Goal: Complete application form

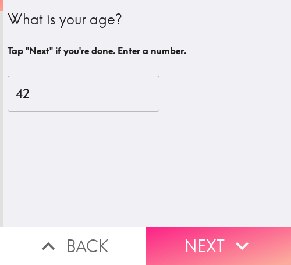
click at [212, 236] on button "Next" at bounding box center [219, 246] width 146 height 38
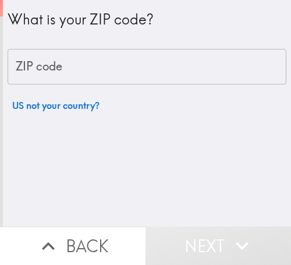
click at [107, 59] on input "ZIP code" at bounding box center [147, 67] width 279 height 36
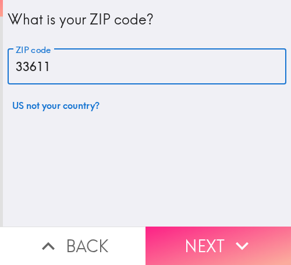
type input "33611"
click at [230, 233] on icon "button" at bounding box center [243, 246] width 26 height 26
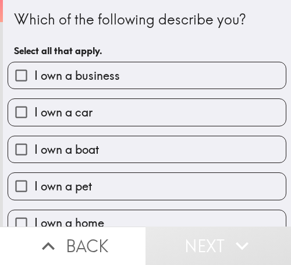
click at [135, 83] on label "I own a business" at bounding box center [147, 75] width 278 height 26
click at [34, 83] on input "I own a business" at bounding box center [21, 75] width 26 height 26
checkbox input "true"
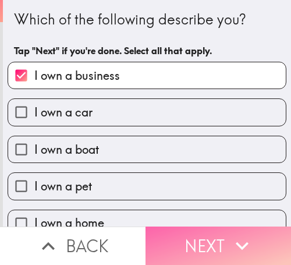
click at [230, 233] on icon "button" at bounding box center [243, 246] width 26 height 26
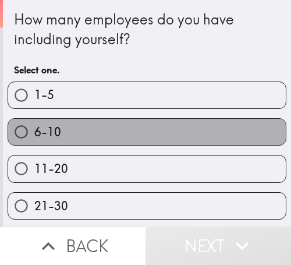
click at [152, 130] on label "6-10" at bounding box center [147, 132] width 278 height 26
click at [34, 130] on input "6-10" at bounding box center [21, 132] width 26 height 26
radio input "true"
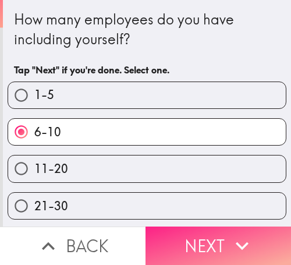
click at [210, 237] on button "Next" at bounding box center [219, 246] width 146 height 38
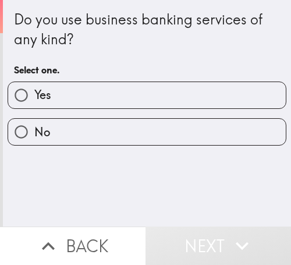
drag, startPoint x: 118, startPoint y: 104, endPoint x: 196, endPoint y: 113, distance: 78.6
click at [118, 104] on label "Yes" at bounding box center [147, 95] width 278 height 26
click at [34, 104] on input "Yes" at bounding box center [21, 95] width 26 height 26
radio input "true"
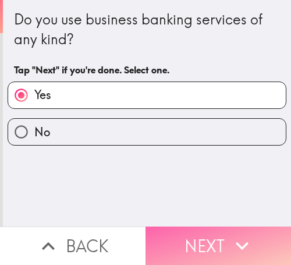
drag, startPoint x: 208, startPoint y: 233, endPoint x: 284, endPoint y: 234, distance: 76.4
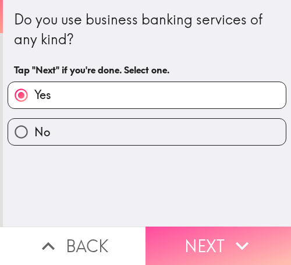
click at [207, 234] on button "Next" at bounding box center [219, 246] width 146 height 38
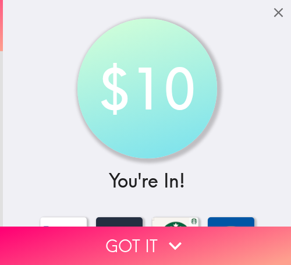
click at [220, 234] on button "Got it" at bounding box center [145, 246] width 291 height 38
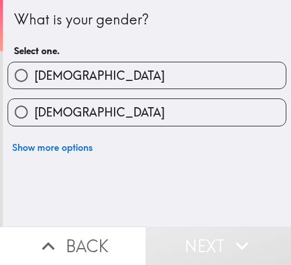
click at [92, 80] on label "Male" at bounding box center [147, 75] width 278 height 26
click at [34, 80] on input "Male" at bounding box center [21, 75] width 26 height 26
radio input "true"
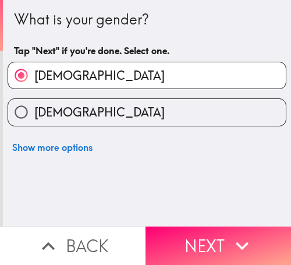
drag, startPoint x: 213, startPoint y: 227, endPoint x: 289, endPoint y: 227, distance: 75.8
click at [213, 227] on button "Next" at bounding box center [219, 246] width 146 height 38
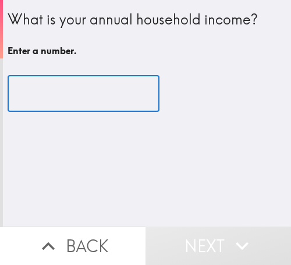
click at [97, 99] on input "number" at bounding box center [84, 94] width 152 height 36
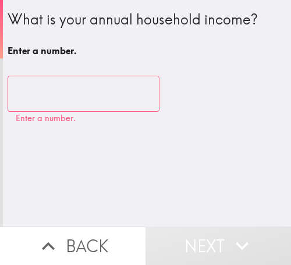
click at [65, 100] on input "number" at bounding box center [84, 94] width 152 height 36
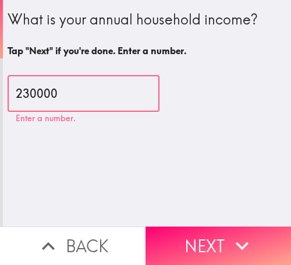
type input "230000"
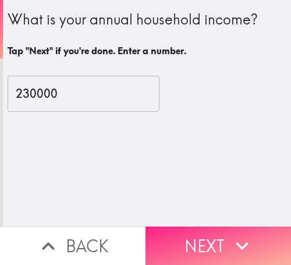
click at [219, 238] on button "Next" at bounding box center [219, 246] width 146 height 38
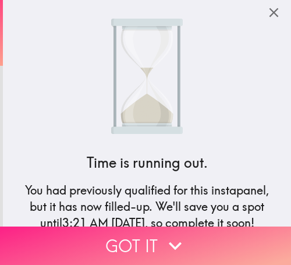
drag, startPoint x: 172, startPoint y: 240, endPoint x: 272, endPoint y: 239, distance: 100.2
click at [172, 242] on icon "button" at bounding box center [175, 246] width 13 height 8
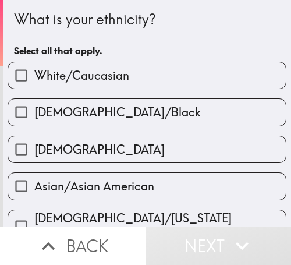
click at [102, 73] on span "White/Caucasian" at bounding box center [81, 76] width 95 height 16
click at [34, 73] on input "White/Caucasian" at bounding box center [21, 75] width 26 height 26
checkbox input "true"
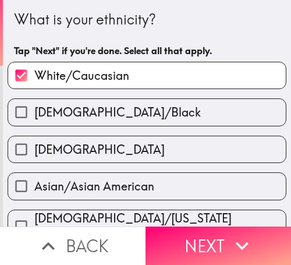
drag, startPoint x: 227, startPoint y: 236, endPoint x: 288, endPoint y: 236, distance: 61.2
click at [230, 236] on icon "button" at bounding box center [243, 246] width 26 height 26
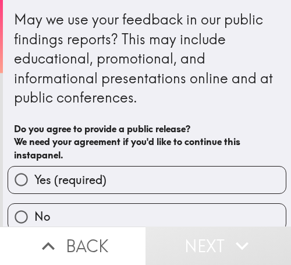
click at [206, 105] on div "May we use your feedback in our public findings reports? This may include educa…" at bounding box center [147, 59] width 266 height 98
click at [205, 127] on h6 "Do you agree to provide a public release? We need your agreement if you'd like …" at bounding box center [147, 141] width 266 height 39
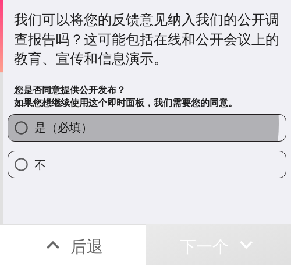
click at [112, 124] on label "是（必填）" at bounding box center [147, 128] width 278 height 26
click at [34, 124] on input "是（必填）" at bounding box center [21, 128] width 26 height 26
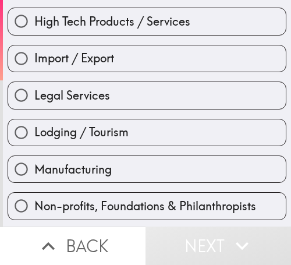
click at [157, 138] on label "Lodging / Tourism" at bounding box center [147, 132] width 278 height 26
click at [34, 138] on input "Lodging / Tourism" at bounding box center [21, 132] width 26 height 26
radio input "true"
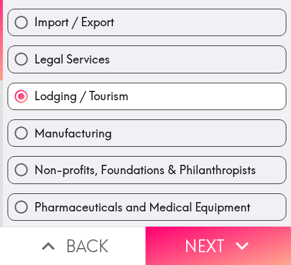
scroll to position [524, 0]
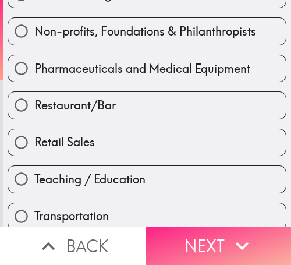
click at [212, 243] on button "Next" at bounding box center [219, 246] width 146 height 38
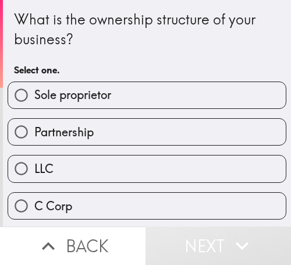
click at [108, 98] on span "Sole proprietor" at bounding box center [72, 95] width 77 height 16
click at [34, 98] on input "Sole proprietor" at bounding box center [21, 95] width 26 height 26
radio input "true"
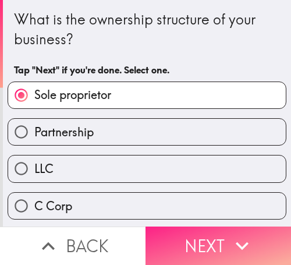
drag, startPoint x: 235, startPoint y: 234, endPoint x: 280, endPoint y: 235, distance: 44.9
click at [235, 234] on icon "button" at bounding box center [243, 246] width 26 height 26
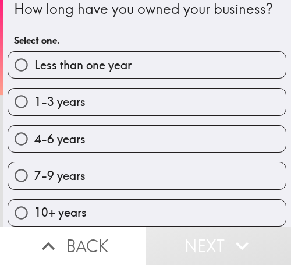
scroll to position [39, 0]
drag, startPoint x: 87, startPoint y: 132, endPoint x: 214, endPoint y: 130, distance: 127.1
click at [87, 131] on label "4-6 years" at bounding box center [147, 139] width 278 height 26
click at [34, 131] on input "4-6 years" at bounding box center [21, 139] width 26 height 26
radio input "true"
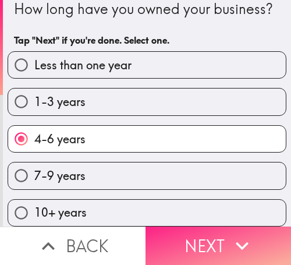
click at [207, 235] on button "Next" at bounding box center [219, 246] width 146 height 38
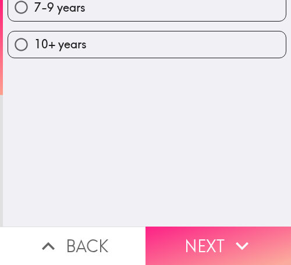
scroll to position [0, 0]
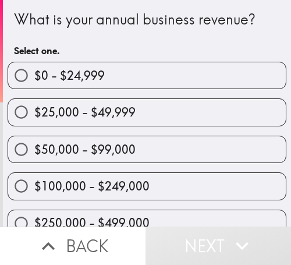
scroll to position [130, 0]
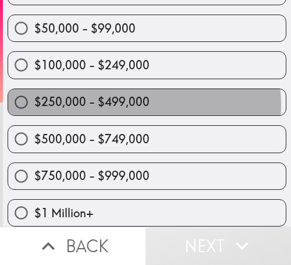
click at [139, 96] on span "$250,000 - $499,000" at bounding box center [91, 102] width 115 height 16
click at [34, 96] on input "$250,000 - $499,000" at bounding box center [21, 102] width 26 height 26
radio input "true"
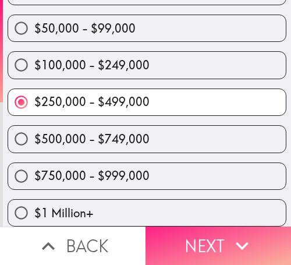
drag, startPoint x: 217, startPoint y: 244, endPoint x: 277, endPoint y: 242, distance: 60.1
click at [217, 244] on button "Next" at bounding box center [219, 246] width 146 height 38
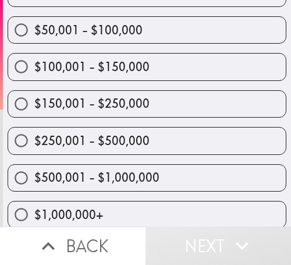
scroll to position [233, 0]
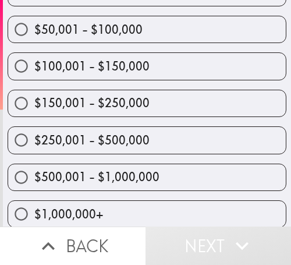
click at [173, 143] on label "$250,001 - $500,000" at bounding box center [147, 140] width 278 height 26
click at [34, 143] on input "$250,001 - $500,000" at bounding box center [21, 140] width 26 height 26
radio input "true"
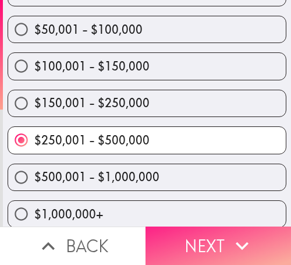
drag, startPoint x: 214, startPoint y: 219, endPoint x: 221, endPoint y: 220, distance: 7.6
click at [214, 227] on button "Next" at bounding box center [219, 246] width 146 height 38
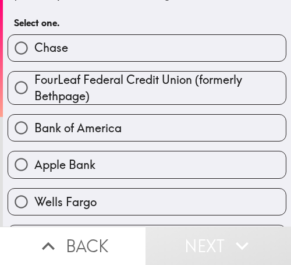
scroll to position [117, 0]
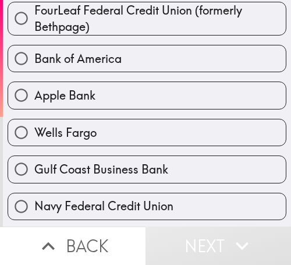
drag, startPoint x: 82, startPoint y: 126, endPoint x: 133, endPoint y: 123, distance: 50.8
click at [82, 126] on span "Wells Fargo" at bounding box center [65, 133] width 62 height 16
click at [34, 126] on input "Wells Fargo" at bounding box center [21, 132] width 26 height 26
radio input "true"
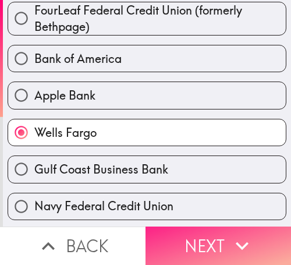
click at [231, 245] on icon "button" at bounding box center [243, 246] width 26 height 26
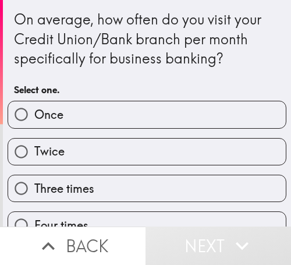
click at [199, 76] on div "On average, how often do you visit your Credit Union/Bank branch per month spec…" at bounding box center [147, 54] width 266 height 91
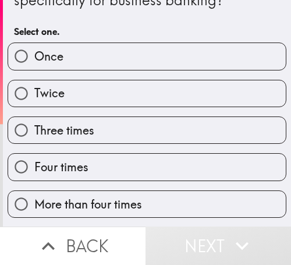
scroll to position [96, 0]
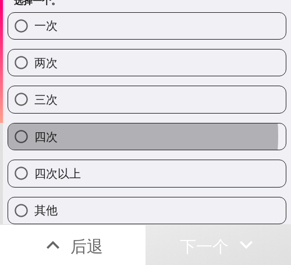
click at [76, 129] on label "四次" at bounding box center [147, 137] width 278 height 26
click at [34, 129] on input "四次" at bounding box center [21, 137] width 26 height 26
radio input "true"
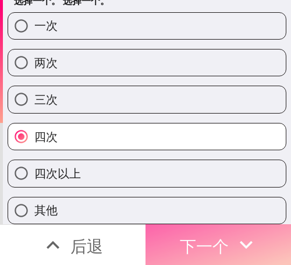
click at [204, 236] on font "下一个" at bounding box center [204, 246] width 49 height 20
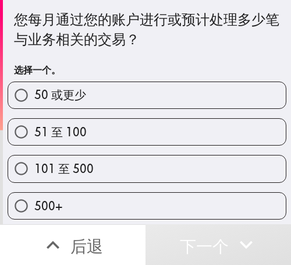
scroll to position [4, 0]
drag, startPoint x: 94, startPoint y: 159, endPoint x: 270, endPoint y: 161, distance: 176.0
click at [94, 159] on label "101 至 500" at bounding box center [147, 169] width 278 height 26
click at [34, 159] on input "101 至 500" at bounding box center [21, 169] width 26 height 26
radio input "true"
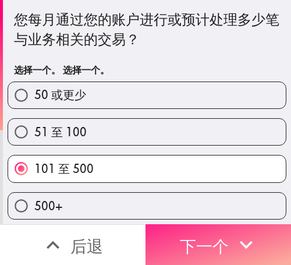
drag, startPoint x: 181, startPoint y: 227, endPoint x: 265, endPoint y: 228, distance: 83.3
click at [181, 236] on font "下一个" at bounding box center [204, 246] width 49 height 20
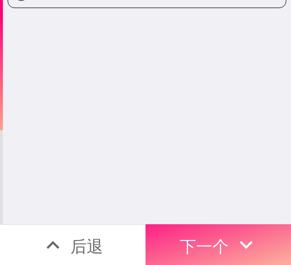
scroll to position [0, 0]
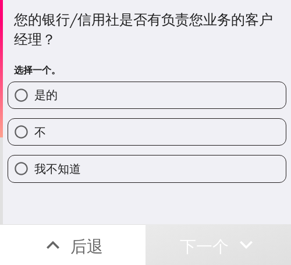
drag, startPoint x: 83, startPoint y: 98, endPoint x: 101, endPoint y: 94, distance: 19.1
click at [83, 98] on label "是的" at bounding box center [147, 95] width 278 height 26
click at [34, 98] on input "是的" at bounding box center [21, 95] width 26 height 26
radio input "true"
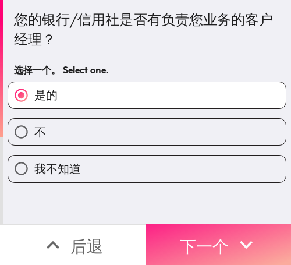
drag, startPoint x: 181, startPoint y: 237, endPoint x: 239, endPoint y: 236, distance: 57.7
click at [183, 237] on font "下一个" at bounding box center [204, 246] width 49 height 20
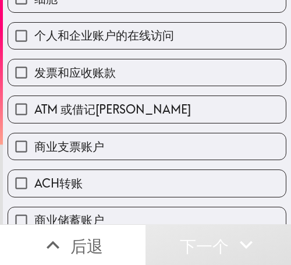
scroll to position [117, 0]
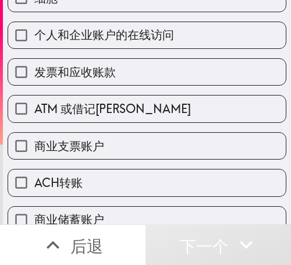
click at [96, 44] on label "个人和企业账户的在线访问" at bounding box center [147, 35] width 278 height 26
click at [34, 44] on input "个人和企业账户的在线访问" at bounding box center [21, 35] width 26 height 26
checkbox input "true"
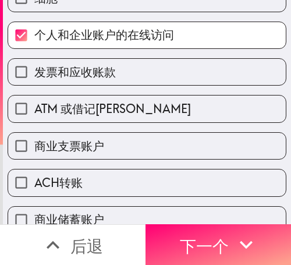
click at [73, 110] on font "ATM 或借记卡" at bounding box center [112, 108] width 157 height 15
click at [34, 110] on input "ATM 或借记卡" at bounding box center [21, 109] width 26 height 26
checkbox input "true"
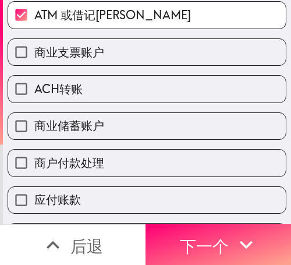
scroll to position [350, 0]
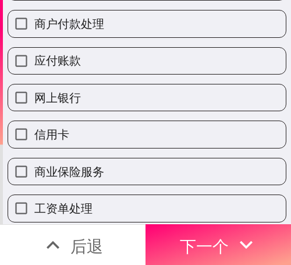
click at [68, 112] on div "信用卡" at bounding box center [142, 129] width 288 height 37
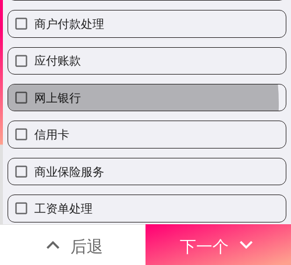
click at [59, 104] on font "网上银行" at bounding box center [57, 97] width 47 height 15
click at [34, 104] on input "网上银行" at bounding box center [21, 98] width 26 height 26
checkbox input "true"
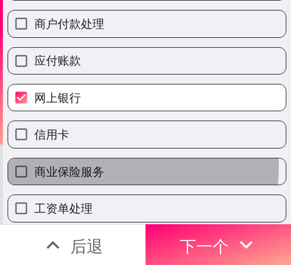
click at [61, 166] on font "商业保险服务" at bounding box center [69, 171] width 70 height 15
click at [34, 166] on input "商业保险服务" at bounding box center [21, 172] width 26 height 26
checkbox input "true"
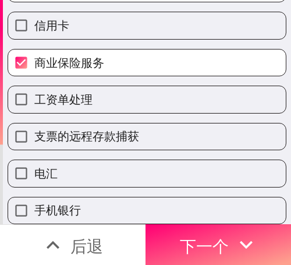
scroll to position [467, 0]
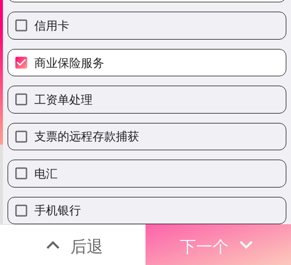
drag, startPoint x: 203, startPoint y: 235, endPoint x: 212, endPoint y: 235, distance: 9.3
click at [202, 236] on font "下一个" at bounding box center [204, 246] width 49 height 20
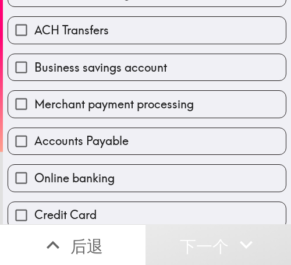
scroll to position [293, 0]
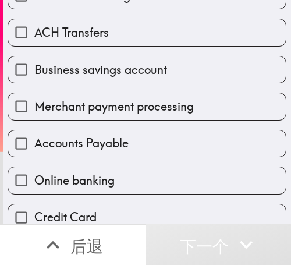
click at [100, 83] on label "Business savings account" at bounding box center [147, 70] width 278 height 26
click at [34, 83] on input "Business savings account" at bounding box center [21, 70] width 26 height 26
checkbox input "true"
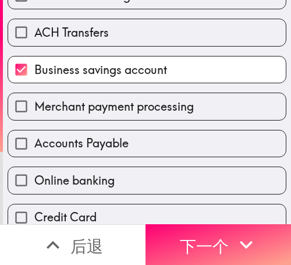
click at [91, 117] on label "Merchant payment processing" at bounding box center [147, 106] width 278 height 26
click at [34, 117] on input "Merchant payment processing" at bounding box center [21, 106] width 26 height 26
checkbox input "true"
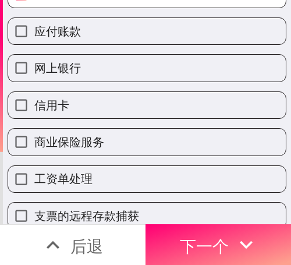
scroll to position [364, 0]
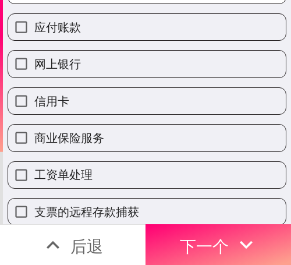
click at [87, 100] on label "信用卡" at bounding box center [147, 101] width 278 height 26
click at [34, 100] on input "信用卡" at bounding box center [21, 101] width 26 height 26
checkbox input "true"
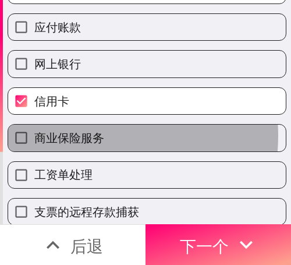
drag, startPoint x: 80, startPoint y: 136, endPoint x: 85, endPoint y: 174, distance: 38.1
click at [80, 136] on font "商业保险服务" at bounding box center [69, 138] width 70 height 15
click at [34, 136] on input "商业保险服务" at bounding box center [21, 138] width 26 height 26
checkbox input "true"
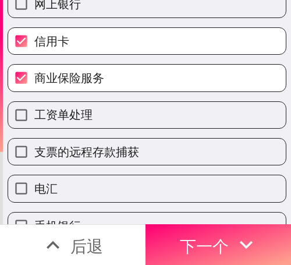
scroll to position [480, 0]
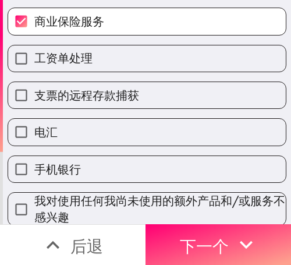
click at [79, 135] on label "电汇" at bounding box center [147, 132] width 278 height 26
click at [34, 135] on input "电汇" at bounding box center [21, 132] width 26 height 26
checkbox input "true"
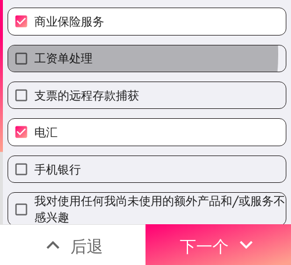
click at [75, 55] on font "工资单处理" at bounding box center [63, 58] width 58 height 15
click at [34, 55] on input "工资单处理" at bounding box center [21, 58] width 26 height 26
checkbox input "true"
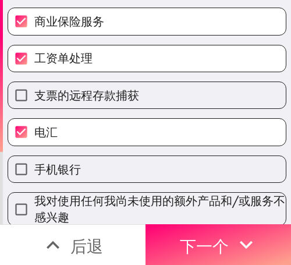
click at [78, 192] on div "我对使用任何我尚未使用的额外产品和/或服务不感兴趣" at bounding box center [142, 204] width 288 height 43
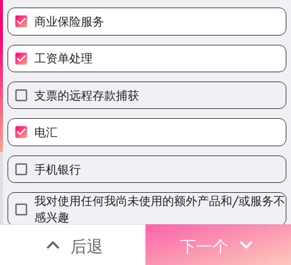
click at [192, 237] on font "下一个" at bounding box center [204, 246] width 49 height 20
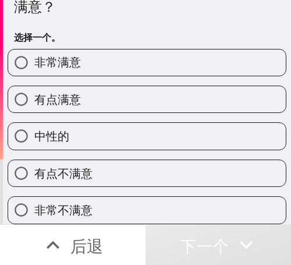
scroll to position [41, 0]
click at [125, 88] on label "有点满意" at bounding box center [147, 99] width 278 height 26
click at [34, 88] on input "有点满意" at bounding box center [21, 99] width 26 height 26
radio input "true"
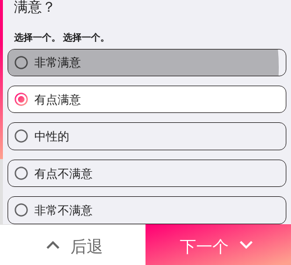
click at [83, 59] on label "非常满意" at bounding box center [147, 63] width 278 height 26
click at [34, 59] on input "非常满意" at bounding box center [21, 63] width 26 height 26
radio input "true"
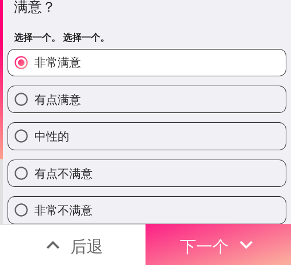
click at [215, 243] on font "下一个" at bounding box center [204, 246] width 49 height 20
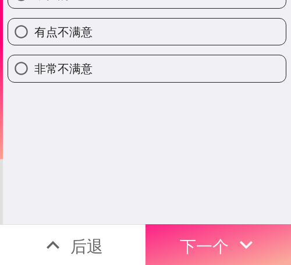
scroll to position [0, 0]
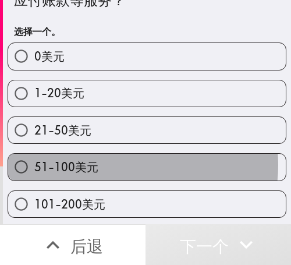
click at [121, 165] on label "51-100美元" at bounding box center [147, 167] width 278 height 26
click at [34, 165] on input "51-100美元" at bounding box center [21, 167] width 26 height 26
radio input "true"
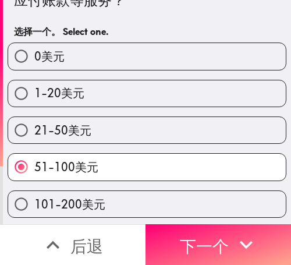
scroll to position [98, 0]
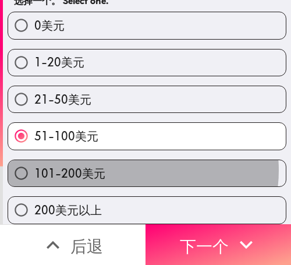
click at [126, 162] on label "101-200美元" at bounding box center [147, 173] width 278 height 26
click at [34, 162] on input "101-200美元" at bounding box center [21, 173] width 26 height 26
radio input "true"
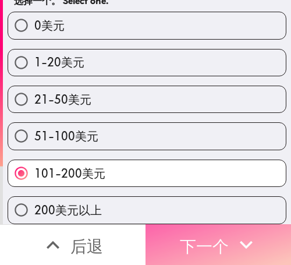
click at [218, 236] on font "下一个" at bounding box center [204, 246] width 49 height 20
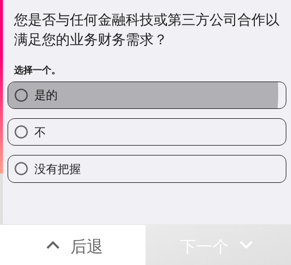
click at [68, 93] on label "是的" at bounding box center [147, 95] width 278 height 26
click at [34, 93] on input "是的" at bounding box center [21, 95] width 26 height 26
radio input "true"
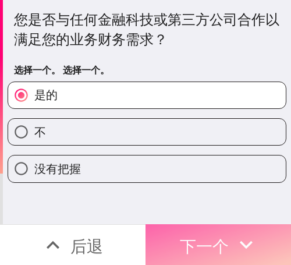
click at [241, 232] on icon "button" at bounding box center [247, 245] width 26 height 26
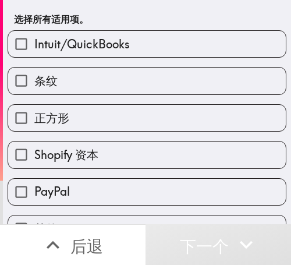
scroll to position [59, 0]
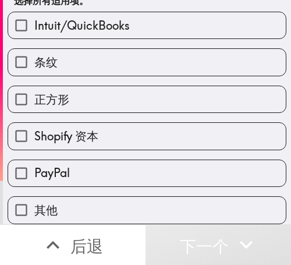
drag, startPoint x: 98, startPoint y: 161, endPoint x: 125, endPoint y: 158, distance: 27.6
click at [98, 161] on label "PayPal" at bounding box center [147, 173] width 278 height 26
click at [34, 161] on input "PayPal" at bounding box center [21, 173] width 26 height 26
checkbox input "true"
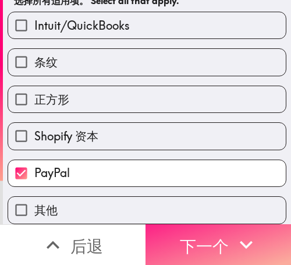
drag, startPoint x: 233, startPoint y: 218, endPoint x: 254, endPoint y: 222, distance: 21.4
click at [233, 224] on button "下一个" at bounding box center [219, 244] width 146 height 41
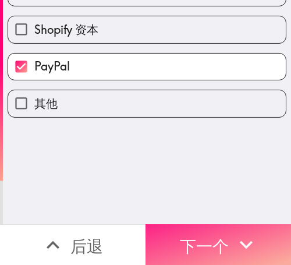
scroll to position [0, 0]
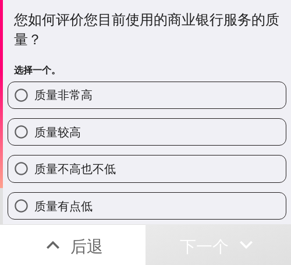
drag, startPoint x: 139, startPoint y: 96, endPoint x: 146, endPoint y: 91, distance: 8.1
click at [136, 94] on label "质量非常高" at bounding box center [147, 95] width 278 height 26
click at [34, 94] on input "质量非常高" at bounding box center [21, 95] width 26 height 26
radio input "true"
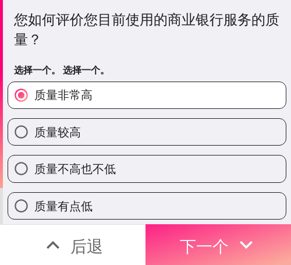
click at [224, 230] on font "下一个" at bounding box center [204, 245] width 49 height 31
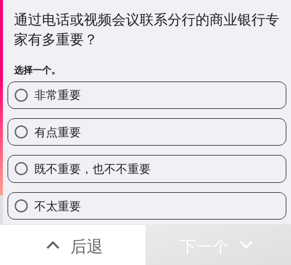
click at [125, 113] on div "有点重要" at bounding box center [142, 127] width 288 height 37
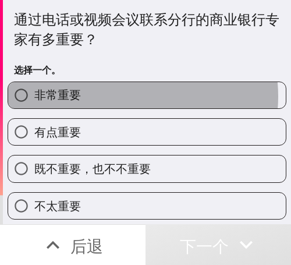
click at [124, 97] on label "非常重要" at bounding box center [147, 95] width 278 height 26
click at [34, 97] on input "非常重要" at bounding box center [21, 95] width 26 height 26
radio input "true"
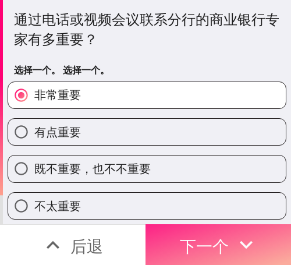
click at [223, 237] on font "下一个" at bounding box center [204, 246] width 49 height 20
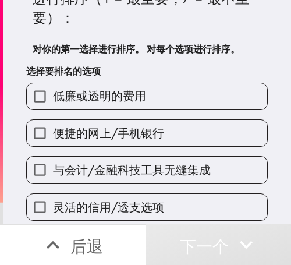
scroll to position [117, 0]
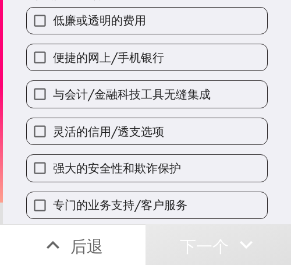
drag, startPoint x: 136, startPoint y: 83, endPoint x: 129, endPoint y: 106, distance: 23.8
click at [136, 83] on label "与会计/金融科技工具无缝集成" at bounding box center [147, 94] width 241 height 26
click at [53, 83] on input "与会计/金融科技工具无缝集成" at bounding box center [40, 94] width 26 height 26
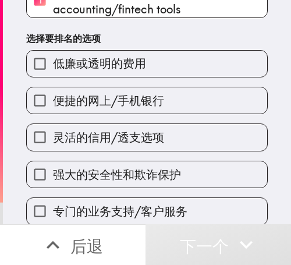
click at [118, 125] on label "灵活的信用/透支选项" at bounding box center [147, 137] width 241 height 26
click at [53, 125] on input "灵活的信用/透支选项" at bounding box center [40, 137] width 26 height 26
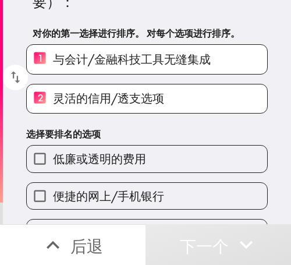
scroll to position [115, 0]
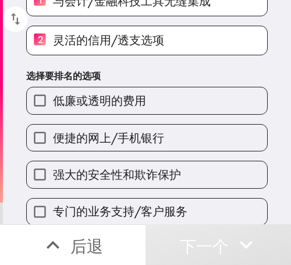
click at [119, 152] on div "强大的安全性和欺诈保护" at bounding box center [142, 170] width 251 height 37
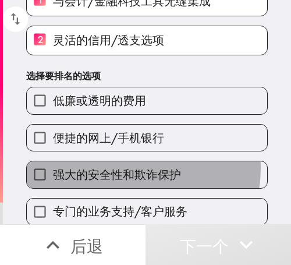
click at [119, 168] on font "强大的安全性和欺诈保护" at bounding box center [117, 174] width 128 height 15
click at [53, 168] on input "强大的安全性和欺诈保护" at bounding box center [40, 174] width 26 height 26
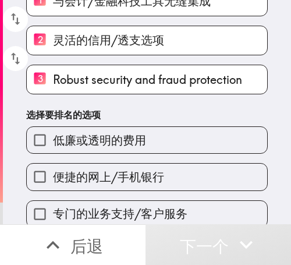
click at [124, 144] on font "低廉或透明的费用" at bounding box center [99, 140] width 93 height 15
click at [53, 144] on input "低廉或透明的费用" at bounding box center [40, 140] width 26 height 26
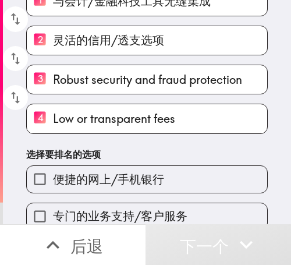
click at [117, 184] on font "便捷的网上/手机银行" at bounding box center [108, 179] width 111 height 15
click at [53, 184] on input "便捷的网上/手机银行" at bounding box center [40, 179] width 26 height 26
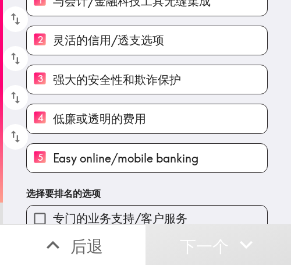
scroll to position [169, 0]
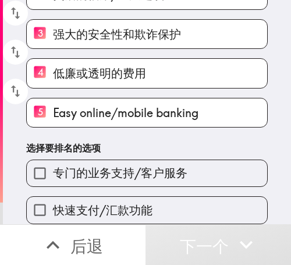
click at [117, 174] on label "专门的业务支持/客户服务" at bounding box center [147, 173] width 241 height 26
click at [53, 174] on input "专门的业务支持/客户服务" at bounding box center [40, 173] width 26 height 26
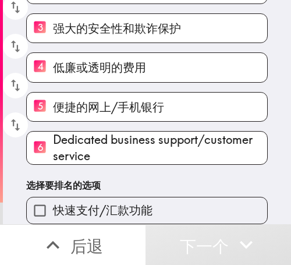
click at [104, 209] on font "快速支付/汇款功能" at bounding box center [103, 210] width 100 height 15
click at [53, 209] on input "快速支付/汇款功能" at bounding box center [40, 211] width 26 height 26
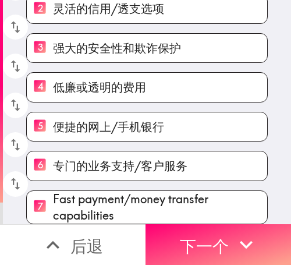
scroll to position [151, 0]
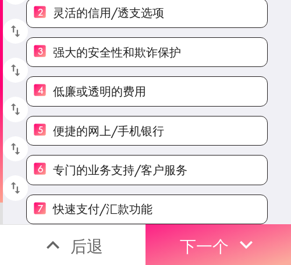
click at [242, 241] on icon "button" at bounding box center [246, 245] width 13 height 8
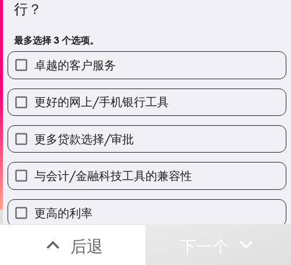
scroll to position [117, 0]
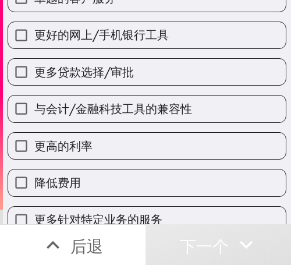
drag, startPoint x: 93, startPoint y: 57, endPoint x: 93, endPoint y: 76, distance: 18.6
click at [93, 57] on div "更多贷款选择/审批" at bounding box center [142, 67] width 288 height 37
click at [80, 71] on font "更多贷款选择/审批" at bounding box center [84, 72] width 100 height 15
click at [34, 71] on input "更多贷款选择/审批" at bounding box center [21, 72] width 26 height 26
checkbox input "true"
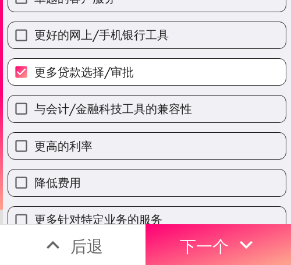
click at [100, 110] on font "与会计/金融科技工具的兼容性" at bounding box center [113, 108] width 158 height 15
click at [34, 110] on input "与会计/金融科技工具的兼容性" at bounding box center [21, 109] width 26 height 26
checkbox input "true"
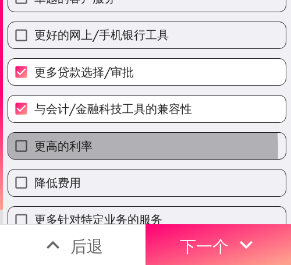
click at [76, 149] on font "更高的利率" at bounding box center [63, 146] width 58 height 15
click at [34, 149] on input "更高的利率" at bounding box center [21, 146] width 26 height 26
checkbox input "true"
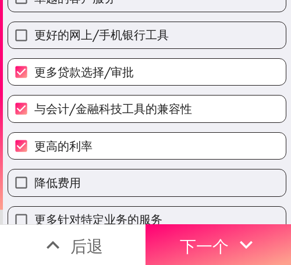
click at [225, 242] on button "下一个" at bounding box center [219, 244] width 146 height 41
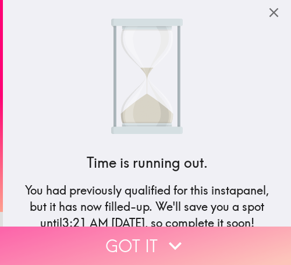
click at [165, 233] on icon "button" at bounding box center [176, 246] width 26 height 26
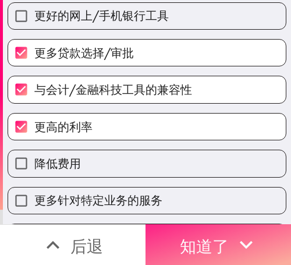
click at [199, 230] on font "知道了" at bounding box center [204, 245] width 49 height 31
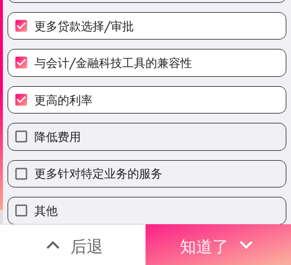
scroll to position [91, 0]
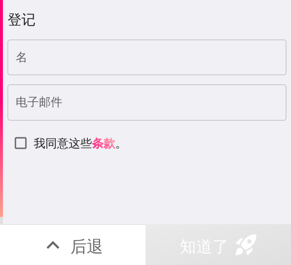
click at [65, 40] on input "名" at bounding box center [147, 58] width 279 height 36
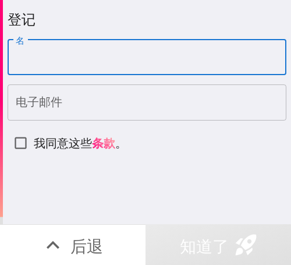
paste input "Donna"
type input "Donna"
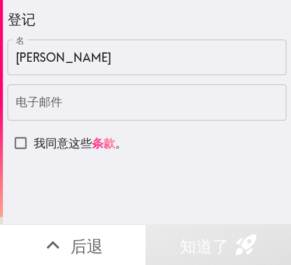
click at [53, 115] on input "电子邮件" at bounding box center [147, 103] width 279 height 36
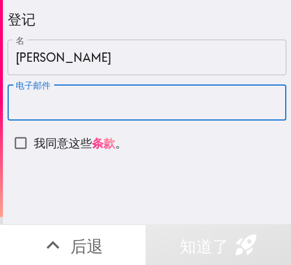
paste input "donnaclarke0826@gmail.com"
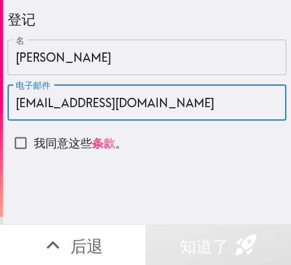
type input "donnaclarke0826@gmail.com"
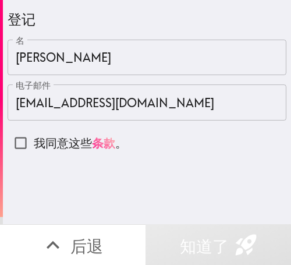
drag, startPoint x: 69, startPoint y: 139, endPoint x: 94, endPoint y: 142, distance: 25.8
click at [69, 139] on font "我同意这些" at bounding box center [63, 143] width 58 height 15
click at [34, 139] on input "我同意这些 条款 。" at bounding box center [21, 143] width 26 height 26
checkbox input "true"
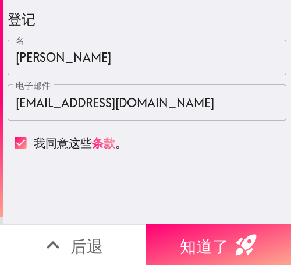
click at [184, 236] on font "知道了" at bounding box center [204, 246] width 49 height 20
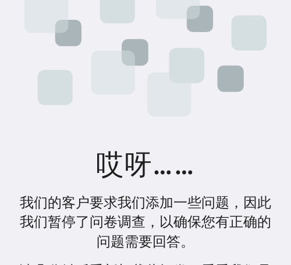
scroll to position [148, 0]
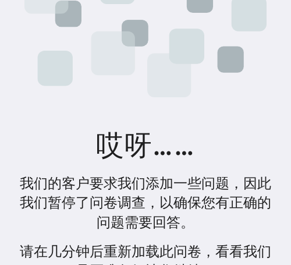
scroll to position [128, 0]
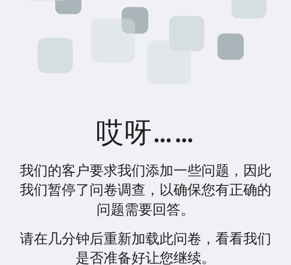
scroll to position [128, 0]
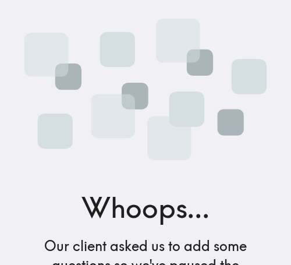
scroll to position [181, 0]
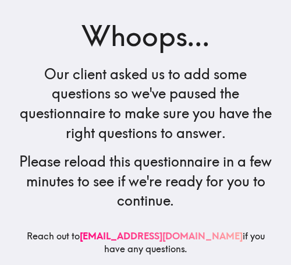
click at [242, 93] on h4 "Our client asked us to add some questions so we've paused the questionnaire to …" at bounding box center [145, 104] width 261 height 78
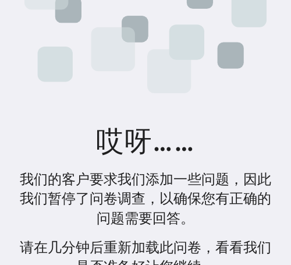
scroll to position [128, 0]
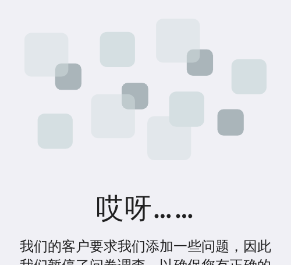
scroll to position [128, 0]
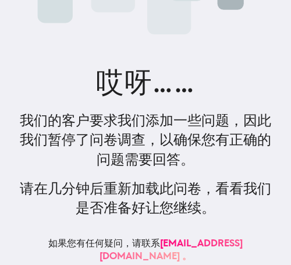
scroll to position [128, 0]
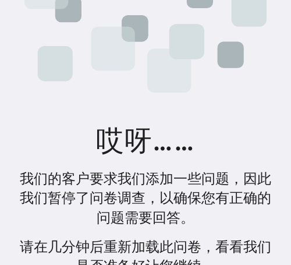
scroll to position [128, 0]
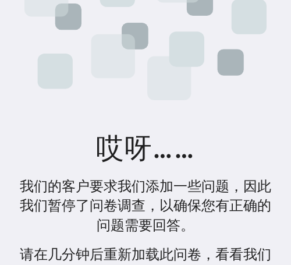
scroll to position [128, 0]
